Goal: Information Seeking & Learning: Learn about a topic

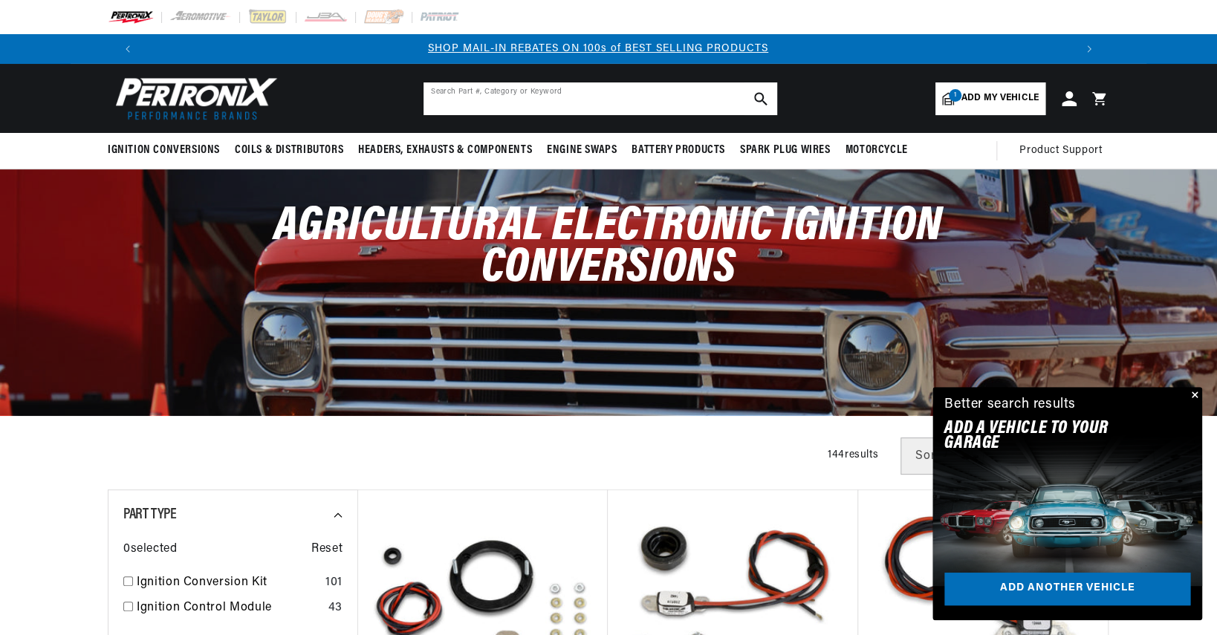
click at [642, 101] on input "text" at bounding box center [600, 98] width 354 height 33
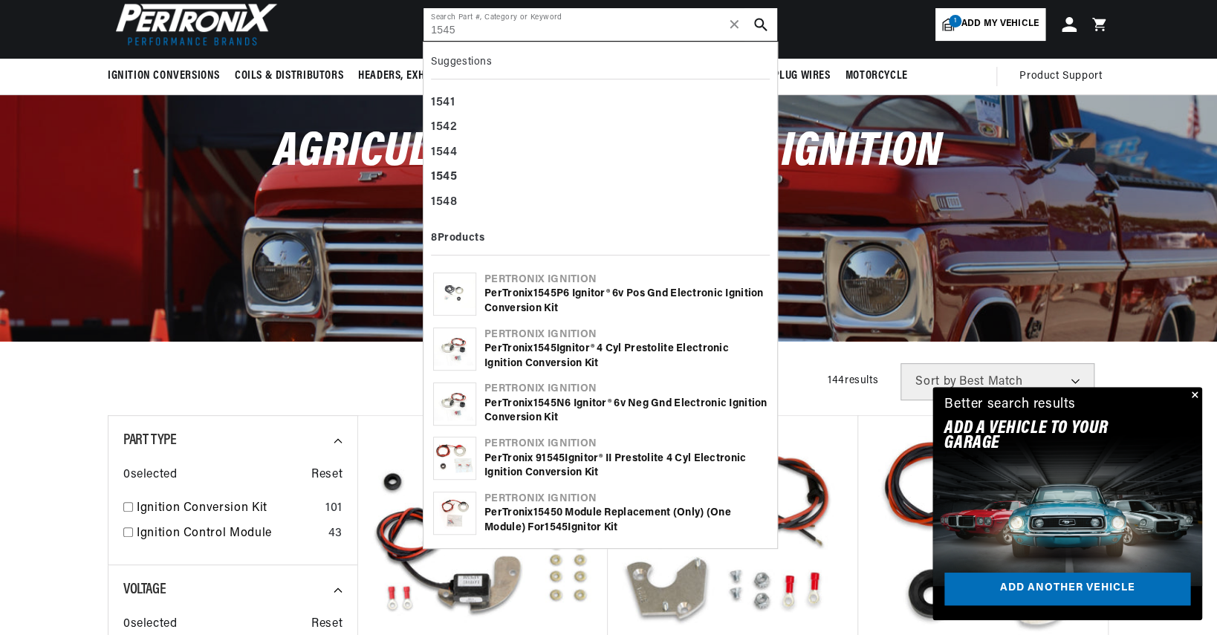
scroll to position [0, 1884]
type input "1545"
click at [695, 348] on div "PerTronix 1545 Ignitor® 4 cyl Prestolite Electronic Ignition Conversion Kit" at bounding box center [625, 356] width 283 height 29
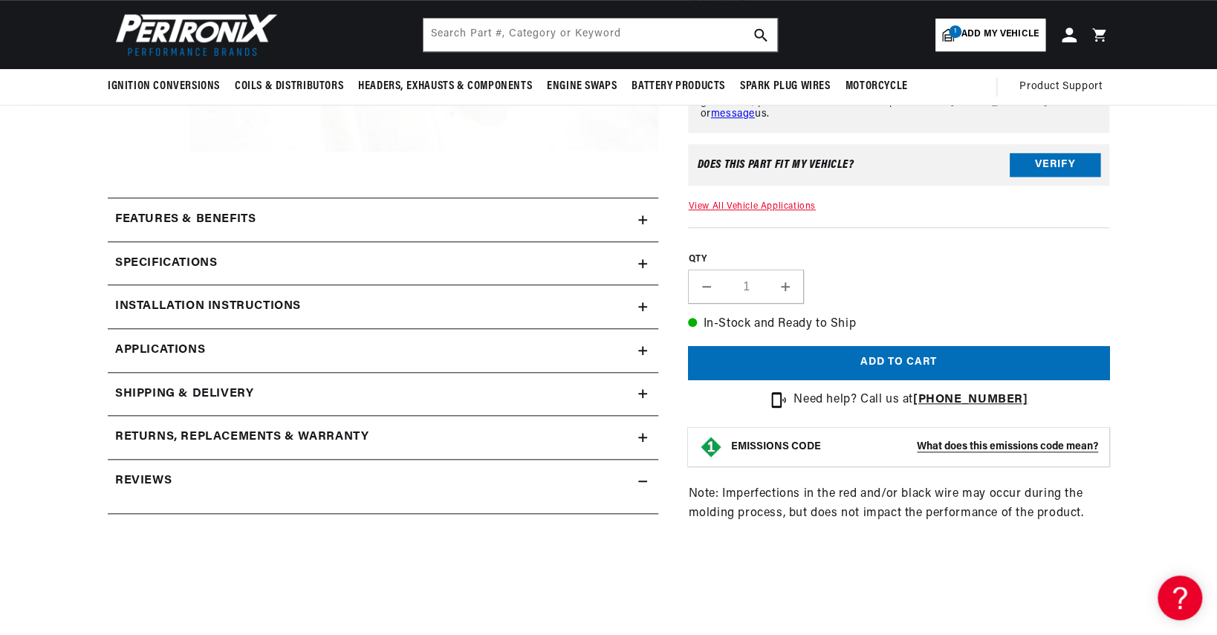
scroll to position [520, 0]
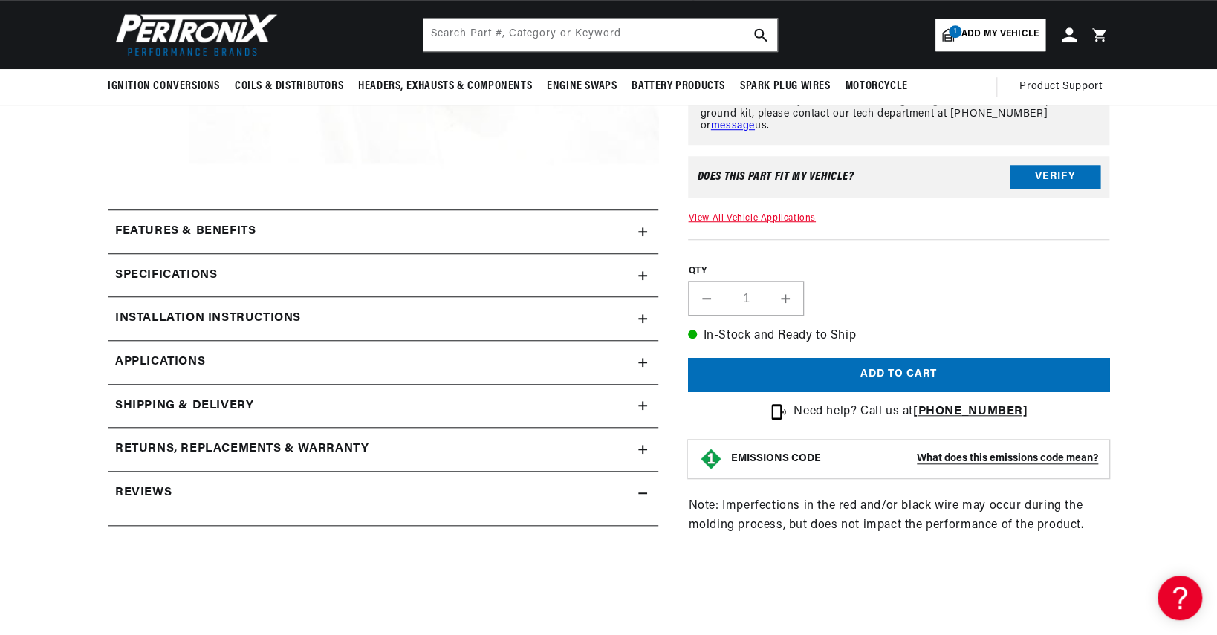
click at [192, 272] on h2 "Specifications" at bounding box center [166, 275] width 102 height 19
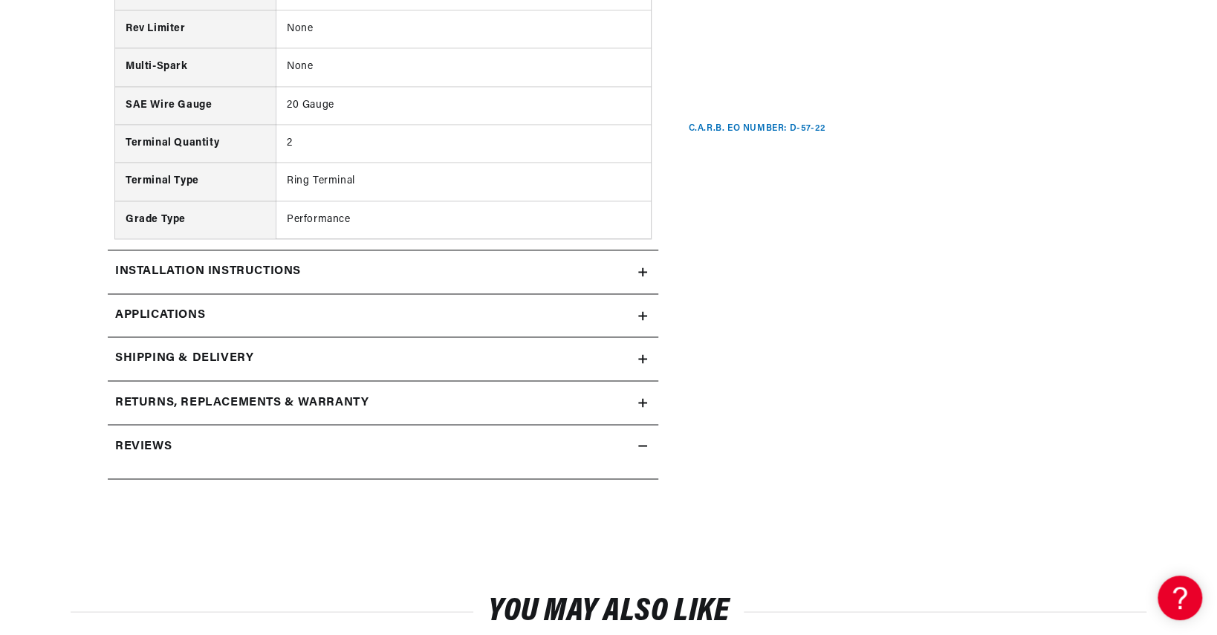
scroll to position [1188, 0]
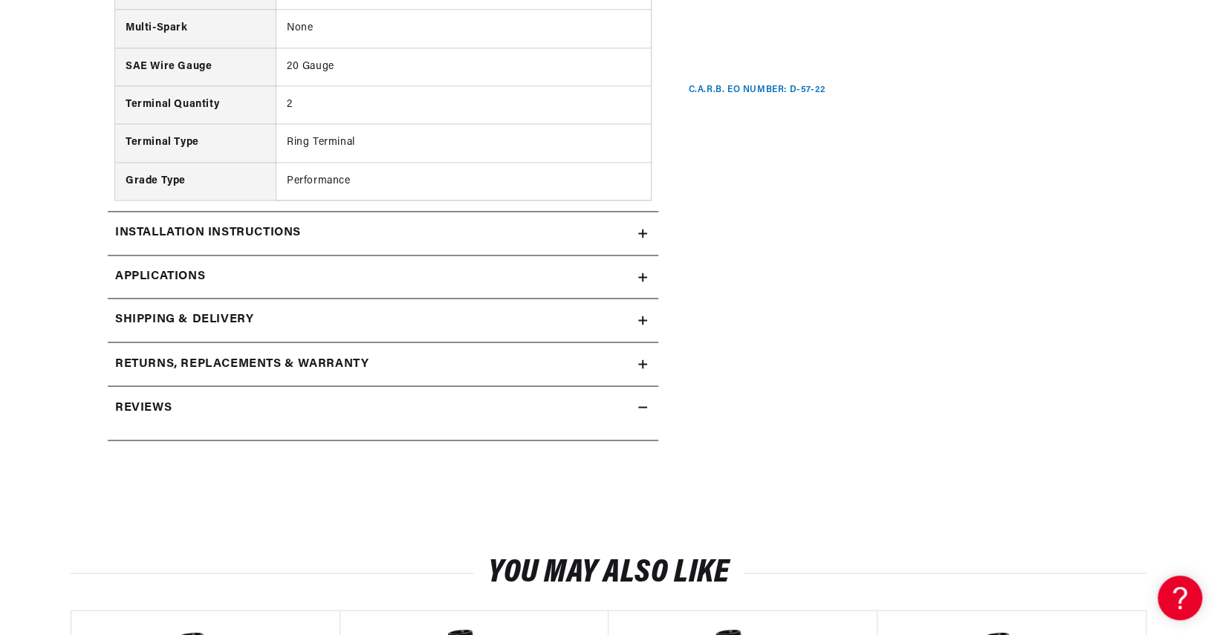
click at [291, 232] on h2 "Installation instructions" at bounding box center [208, 233] width 186 height 19
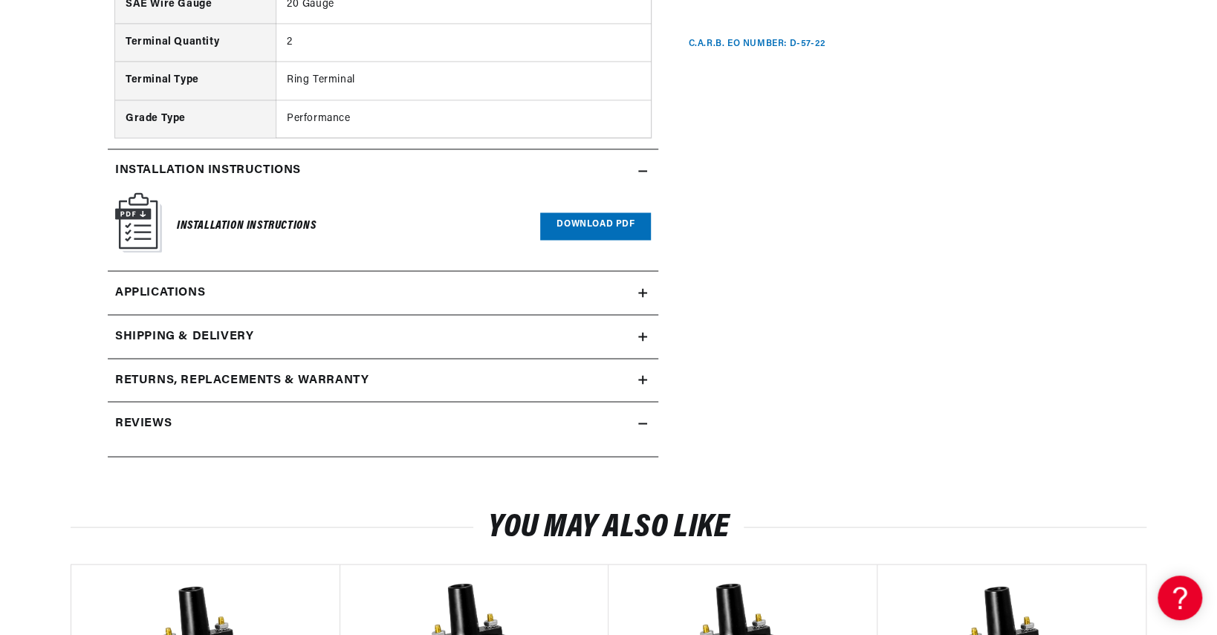
scroll to position [1337, 0]
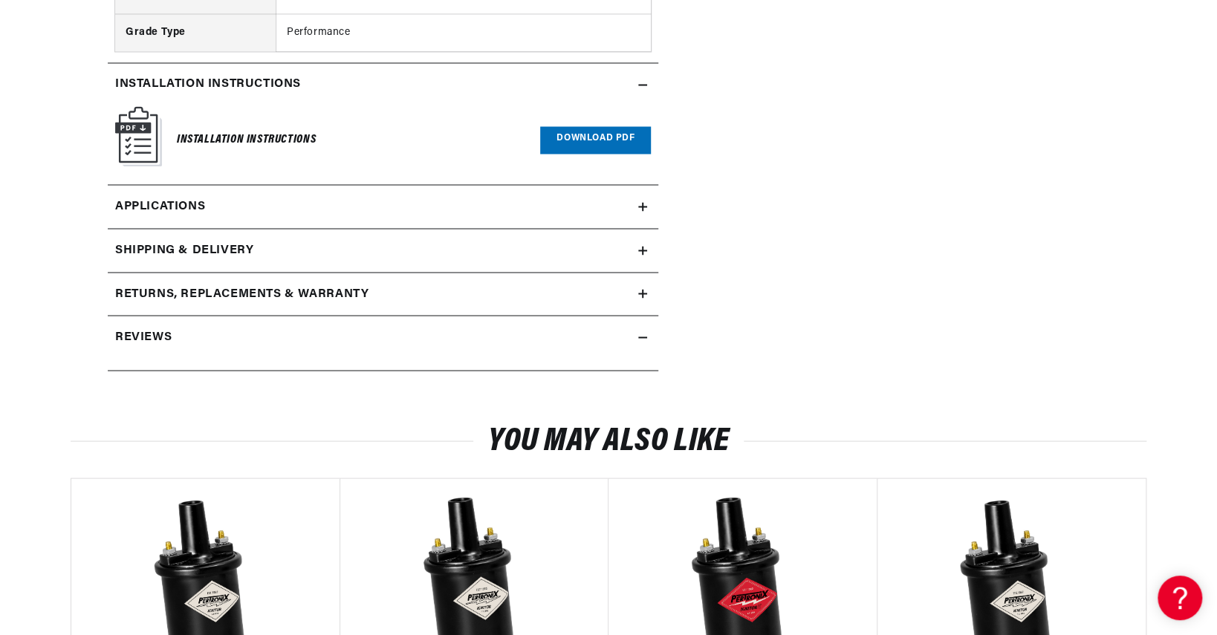
click at [270, 204] on link "Applications" at bounding box center [383, 207] width 550 height 44
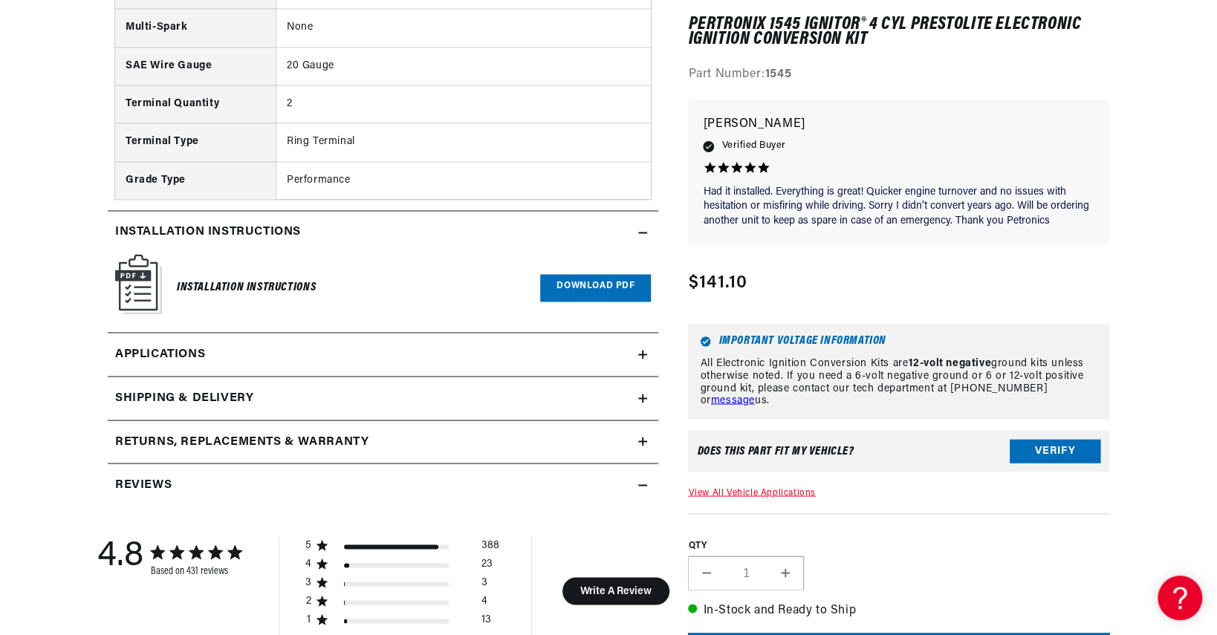
click at [161, 352] on span "Applications" at bounding box center [160, 354] width 90 height 19
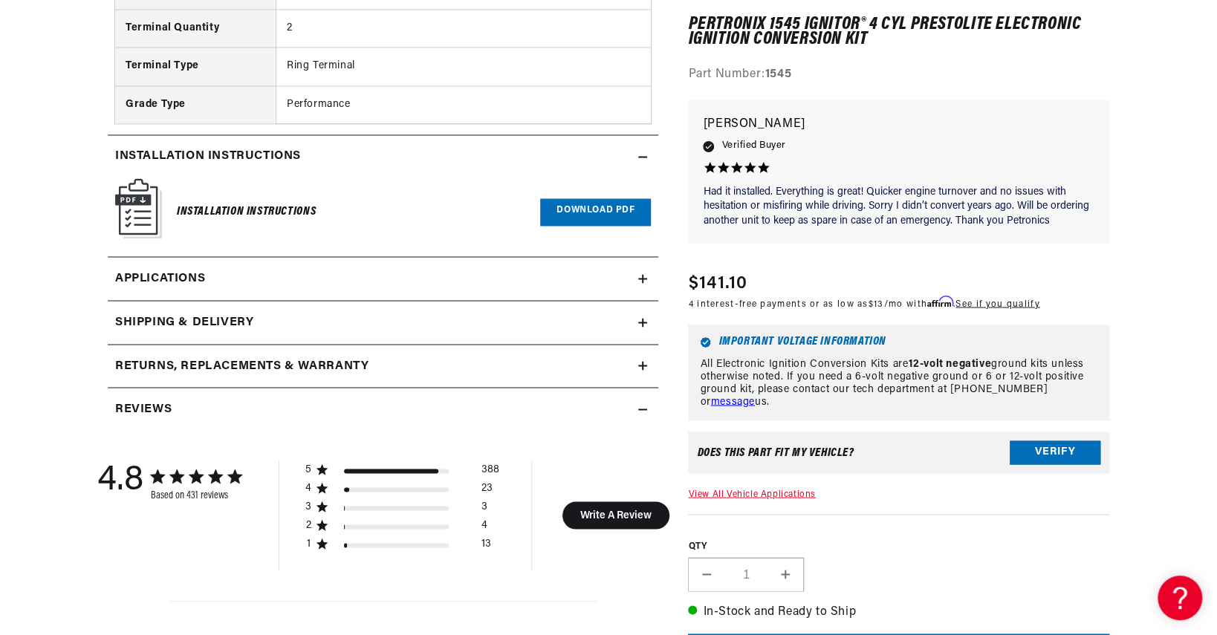
scroll to position [1266, 0]
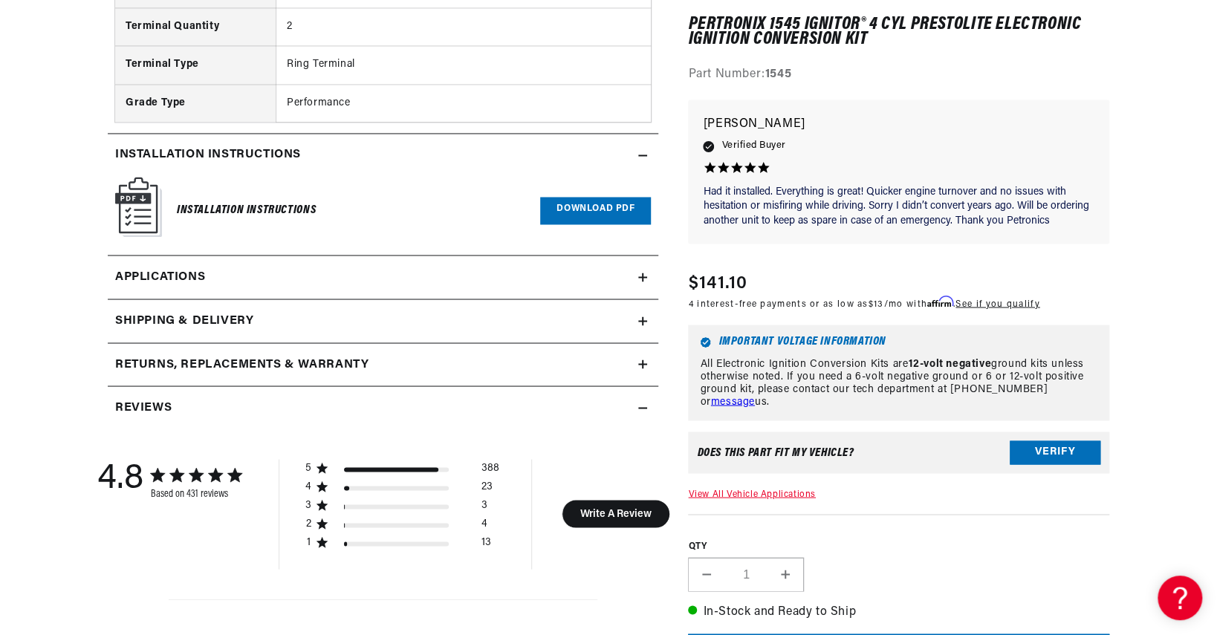
click at [600, 207] on link "Download PDF" at bounding box center [595, 210] width 111 height 27
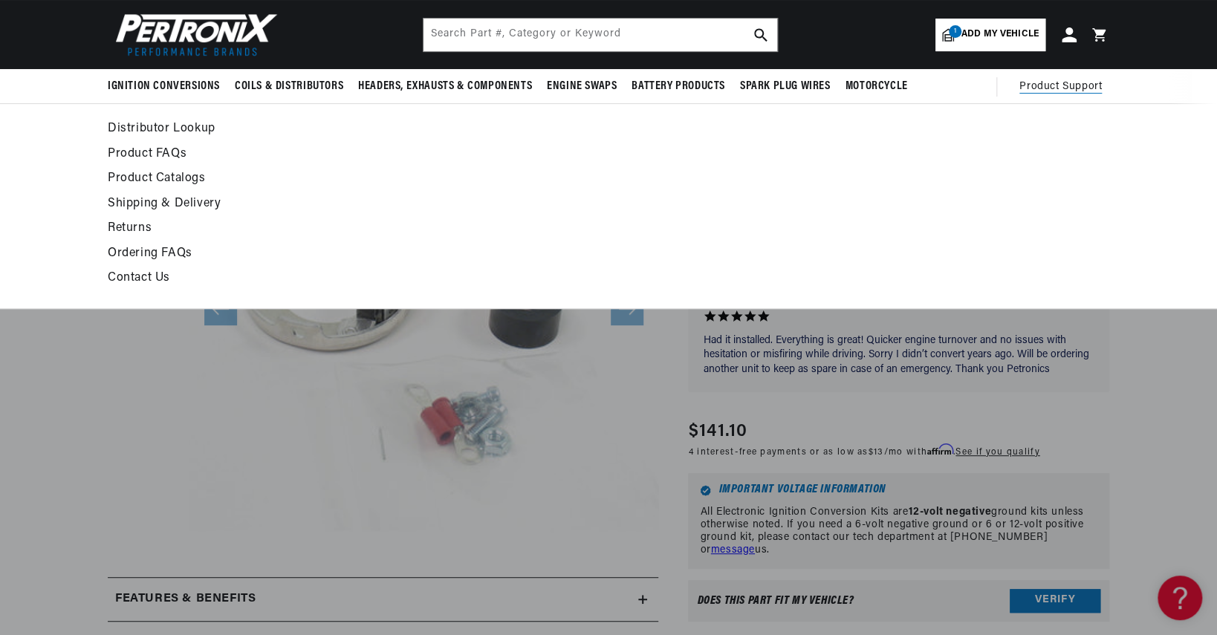
scroll to position [0, 1855]
click at [1072, 84] on span "Product Support" at bounding box center [1060, 87] width 82 height 16
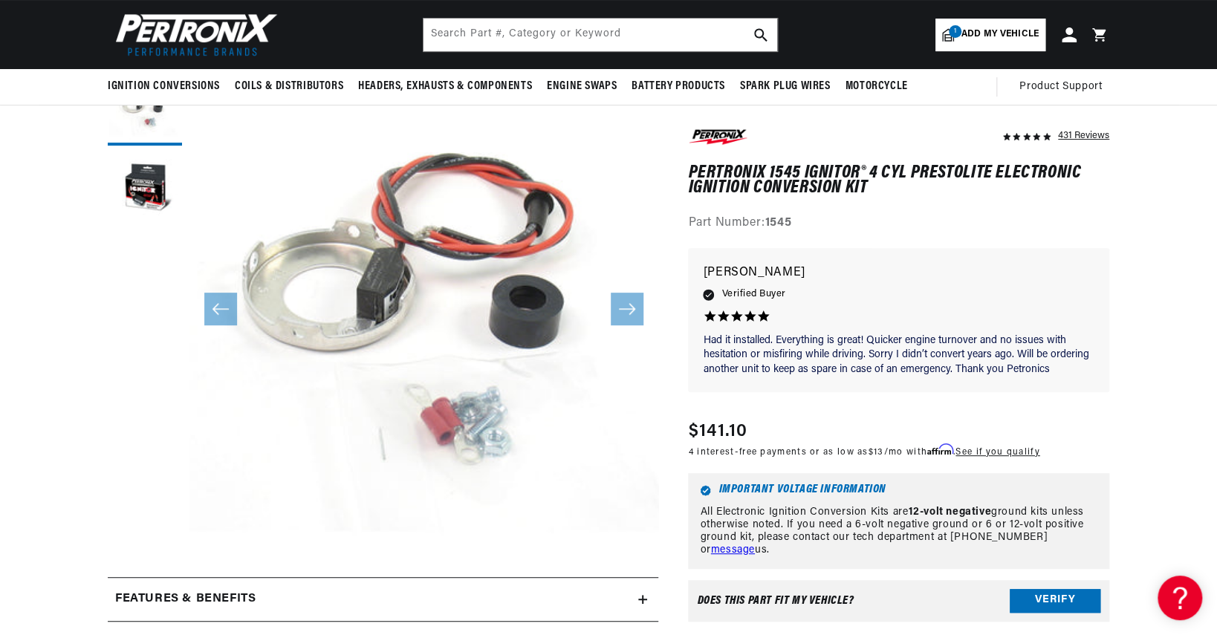
click at [143, 587] on button "Open media 1 in modal" at bounding box center [143, 587] width 0 height 0
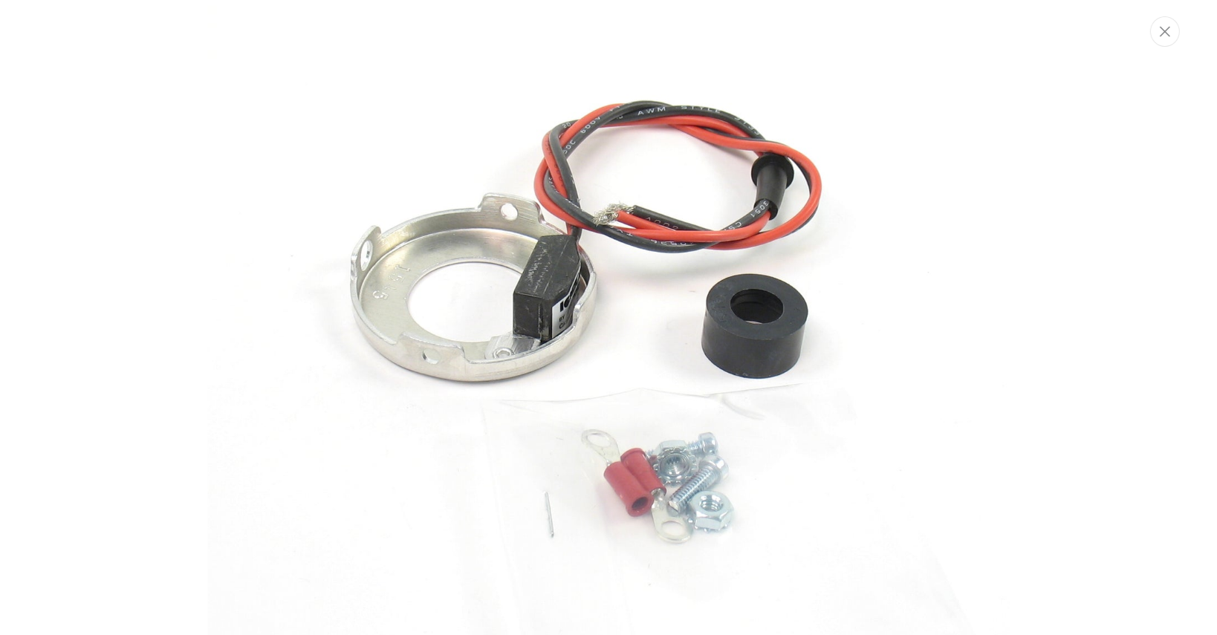
scroll to position [0, 0]
click at [336, 264] on img "Media gallery" at bounding box center [609, 318] width 802 height 802
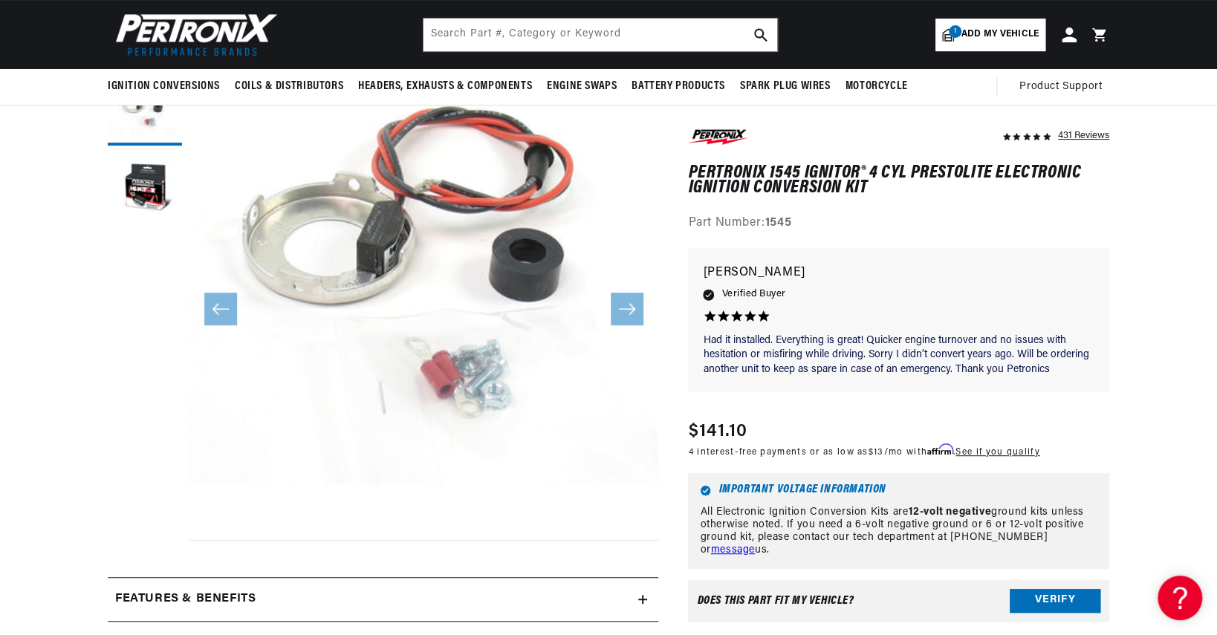
scroll to position [0, 1855]
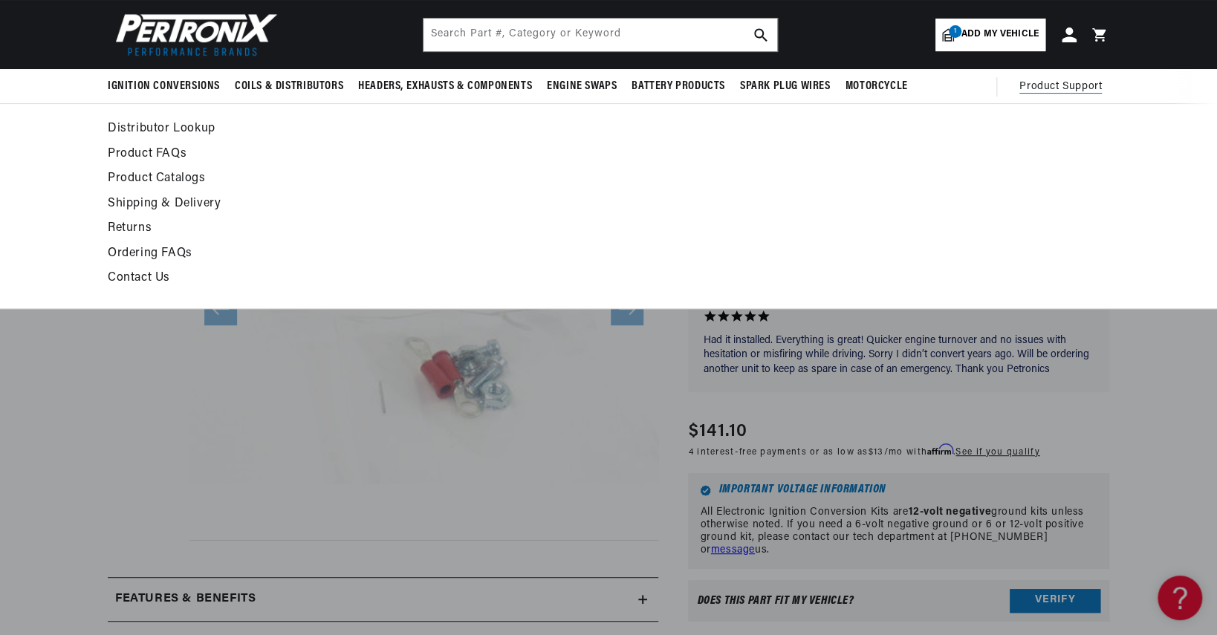
click at [1053, 88] on span "Product Support" at bounding box center [1060, 87] width 82 height 16
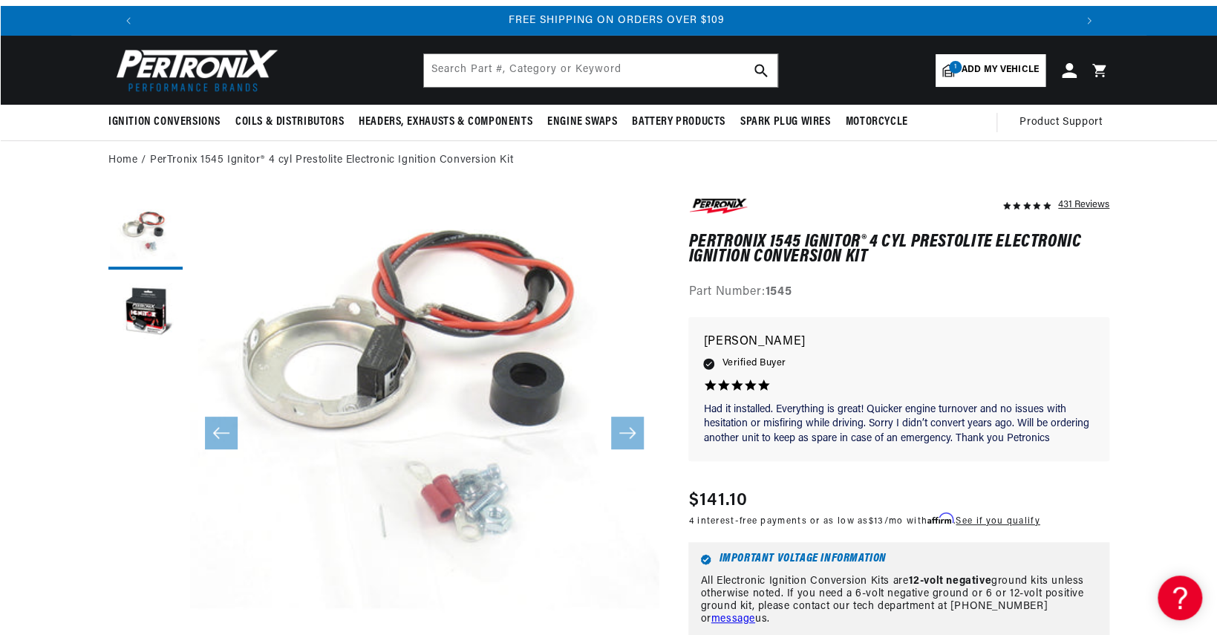
scroll to position [0, 0]
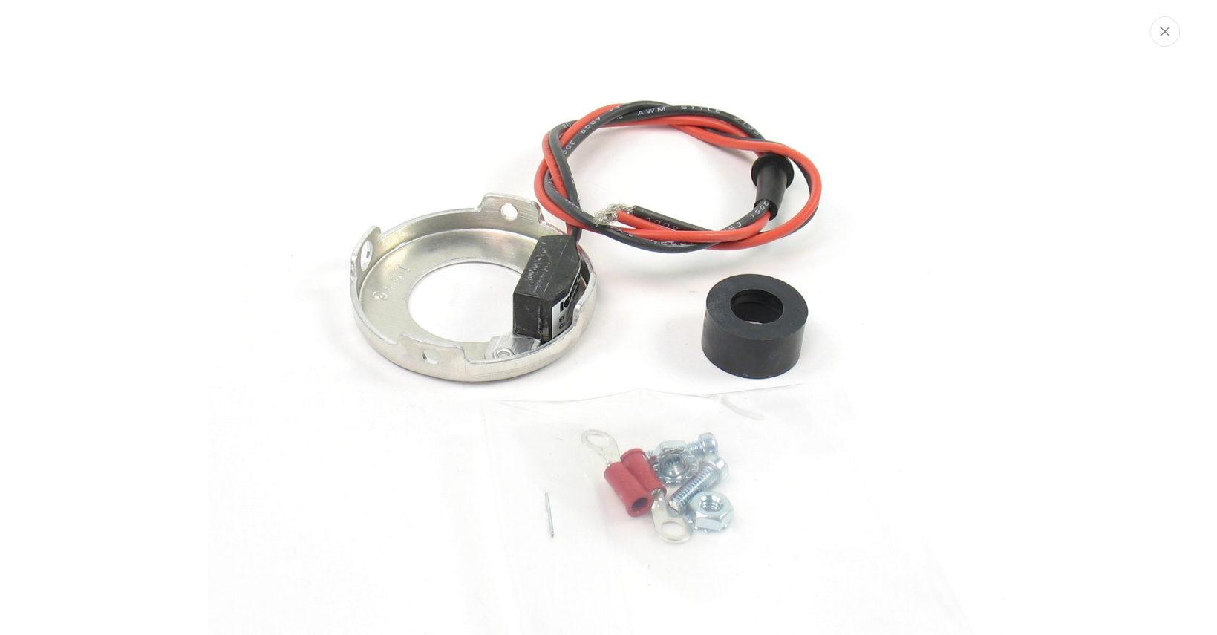
scroll to position [0, 1855]
